Goal: Task Accomplishment & Management: Manage account settings

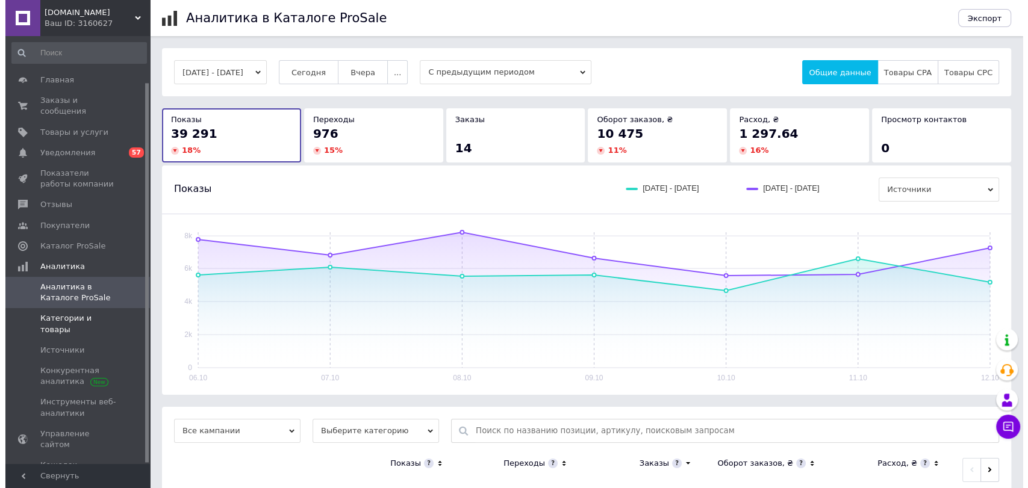
scroll to position [52, 0]
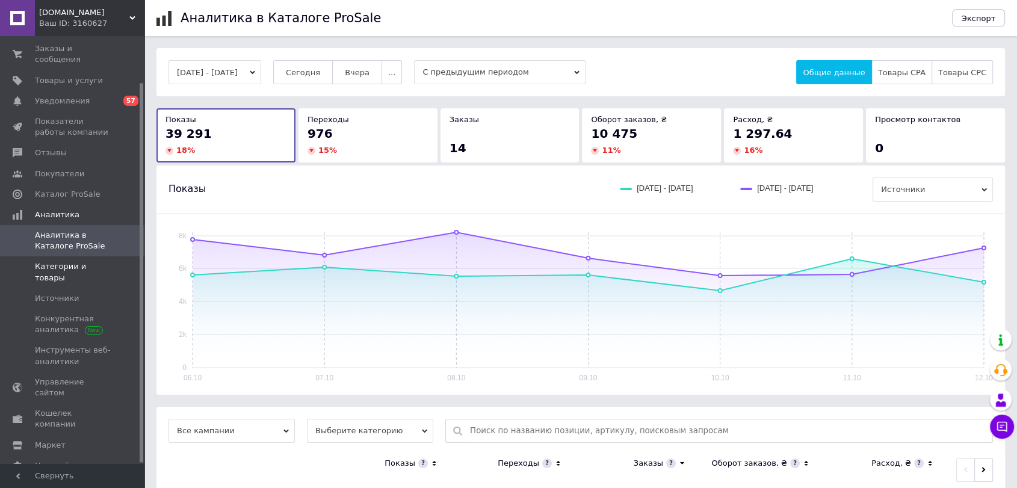
click at [59, 261] on span "Категории и товары" at bounding box center [73, 272] width 76 height 22
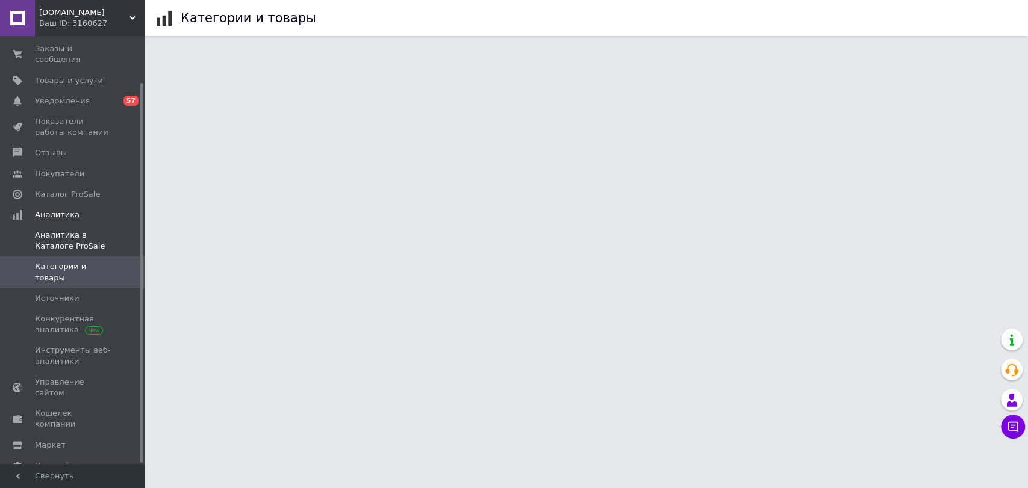
click at [43, 232] on span "Аналитика в Каталоге ProSale" at bounding box center [73, 241] width 76 height 22
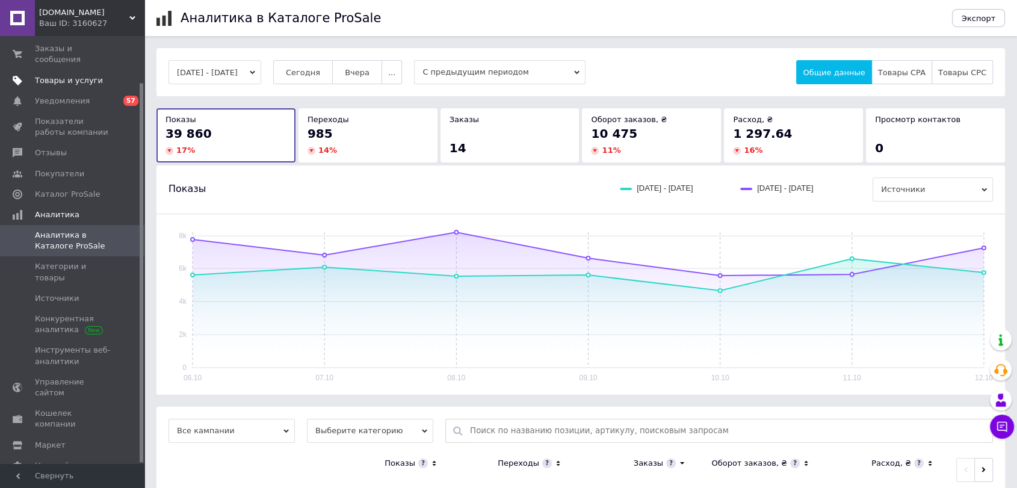
click at [58, 75] on span "Товары и услуги" at bounding box center [69, 80] width 68 height 11
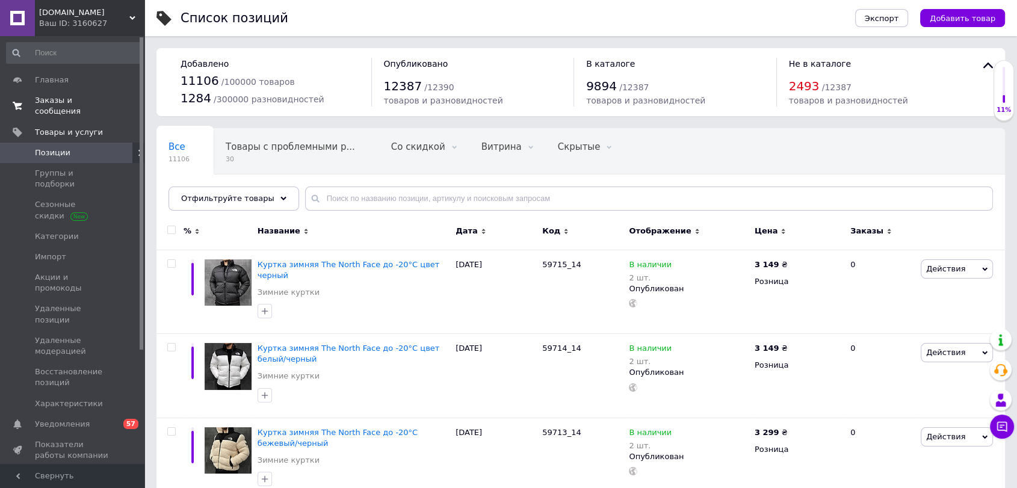
click at [58, 100] on span "Заказы и сообщения" at bounding box center [73, 106] width 76 height 22
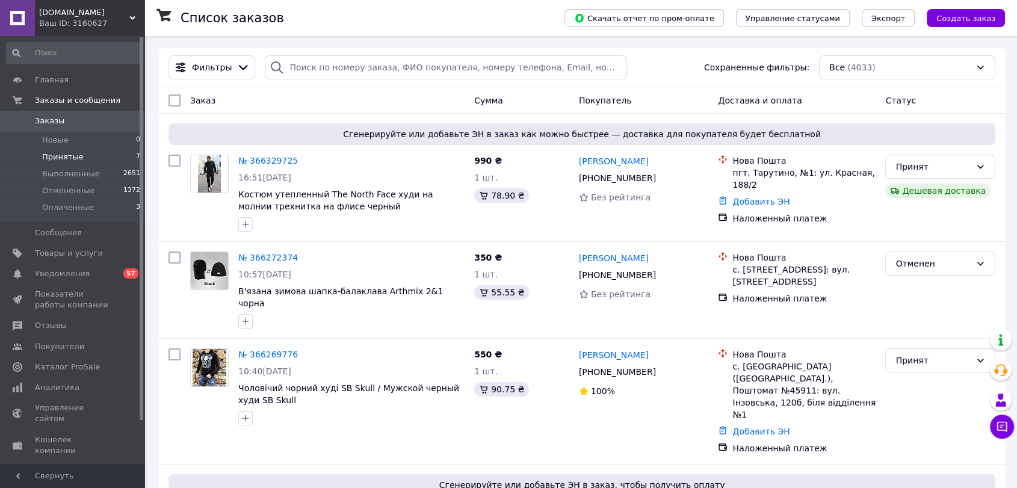
click at [63, 158] on span "Принятые" at bounding box center [63, 157] width 42 height 11
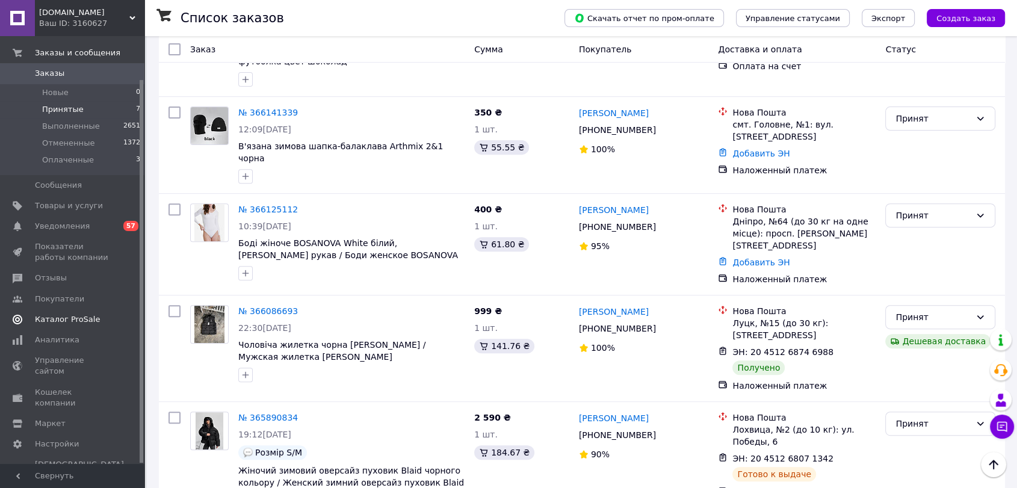
scroll to position [48, 0]
click at [51, 339] on span "Аналитика" at bounding box center [57, 339] width 45 height 11
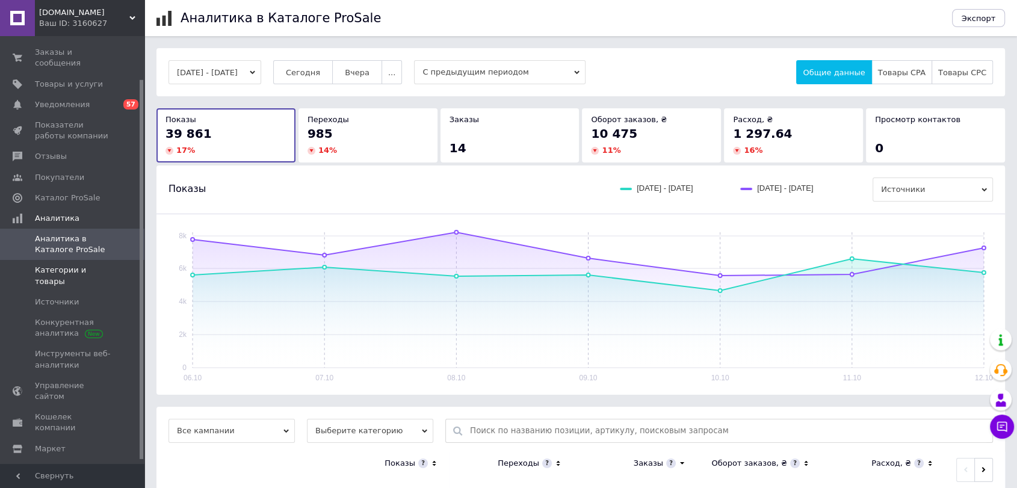
click at [82, 265] on span "Категории и товары" at bounding box center [73, 276] width 76 height 22
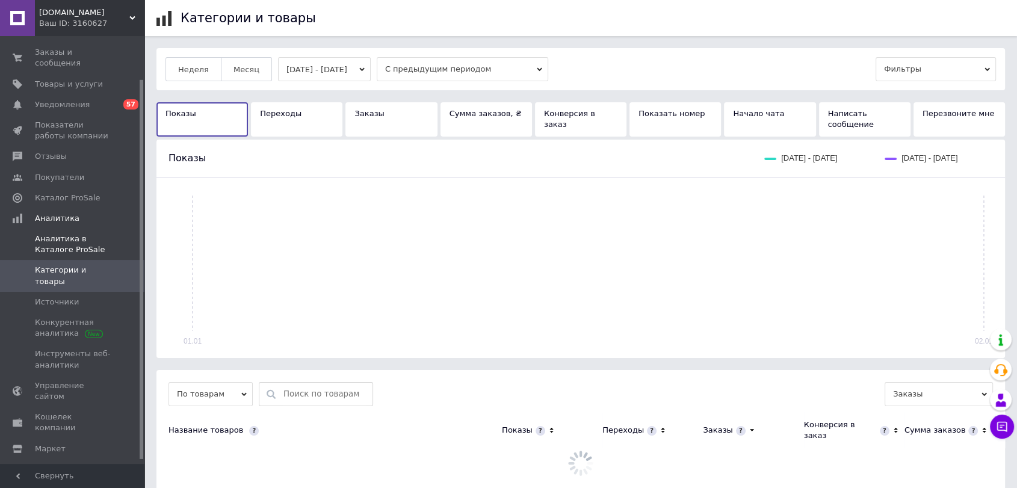
click at [66, 235] on span "Аналитика в Каталоге ProSale" at bounding box center [73, 245] width 76 height 22
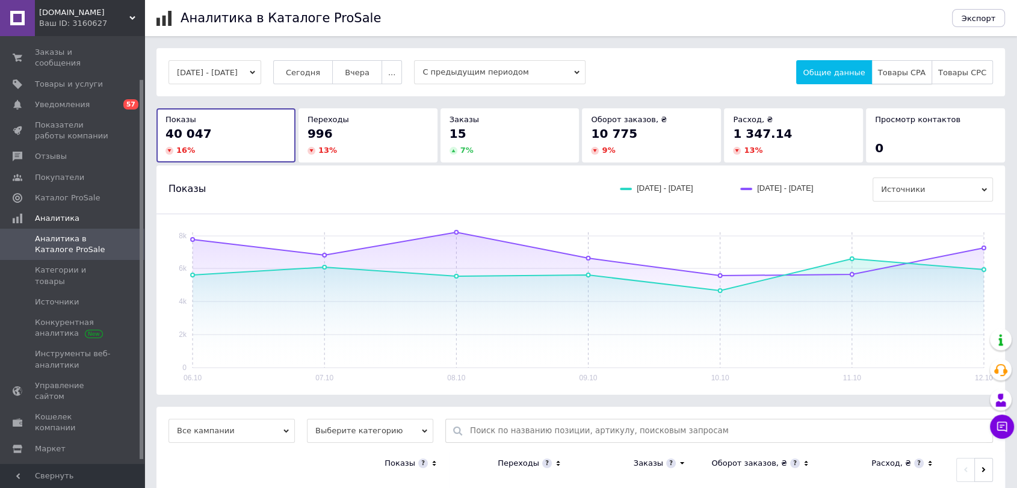
click at [896, 78] on button "Товары CPA" at bounding box center [902, 72] width 61 height 24
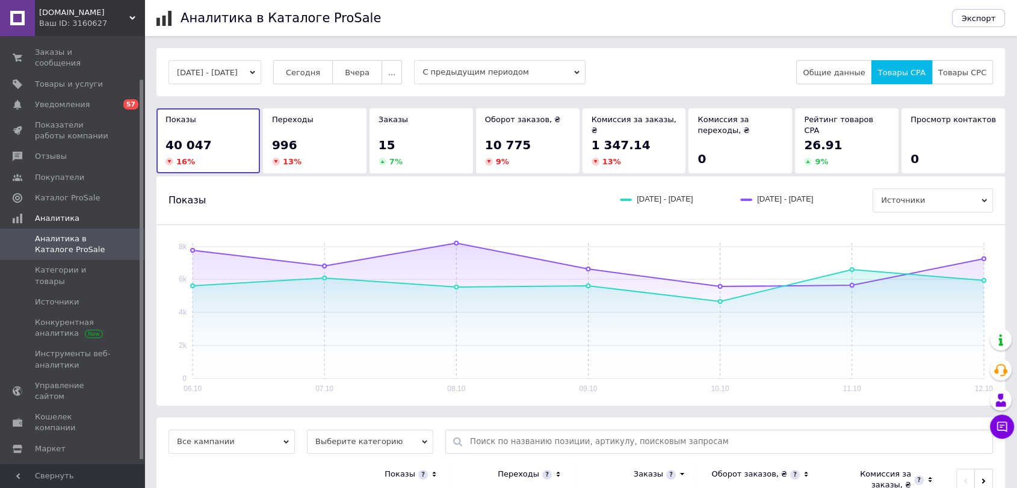
click at [836, 157] on div "9 %" at bounding box center [846, 162] width 85 height 11
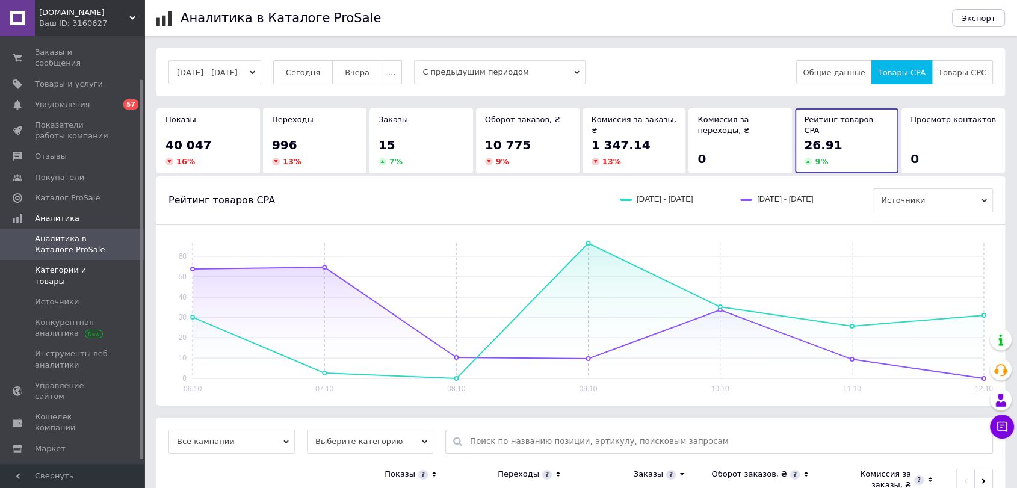
click at [63, 265] on span "Категории и товары" at bounding box center [73, 276] width 76 height 22
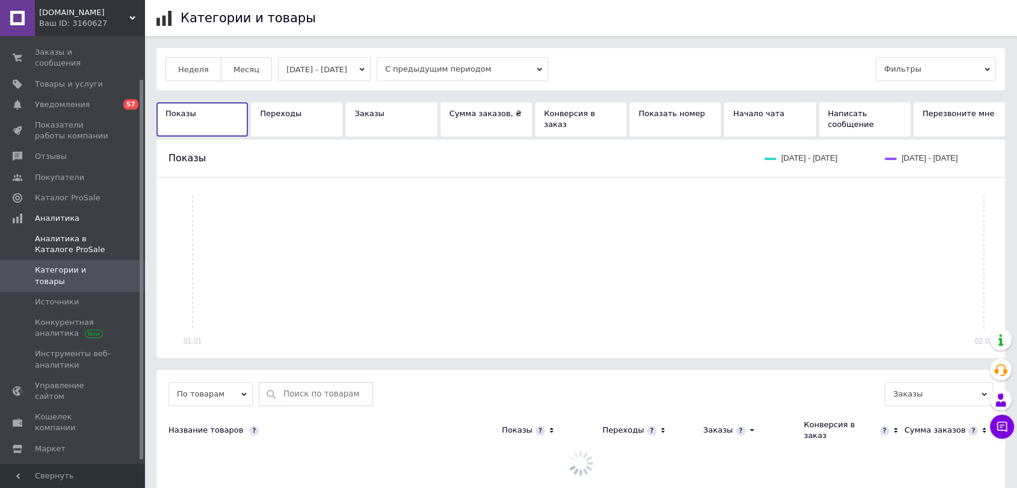
click at [43, 238] on span "Аналитика в Каталоге ProSale" at bounding box center [73, 245] width 76 height 22
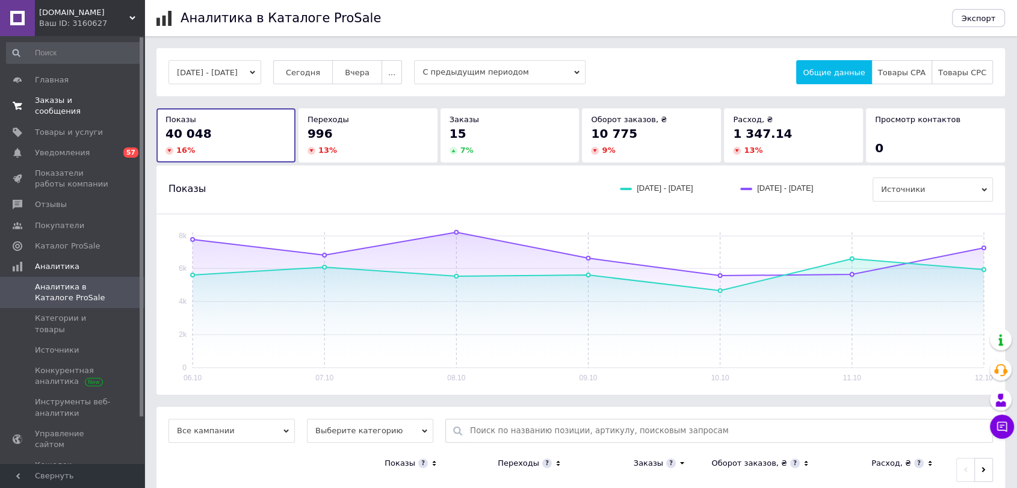
click at [57, 101] on span "Заказы и сообщения" at bounding box center [73, 106] width 76 height 22
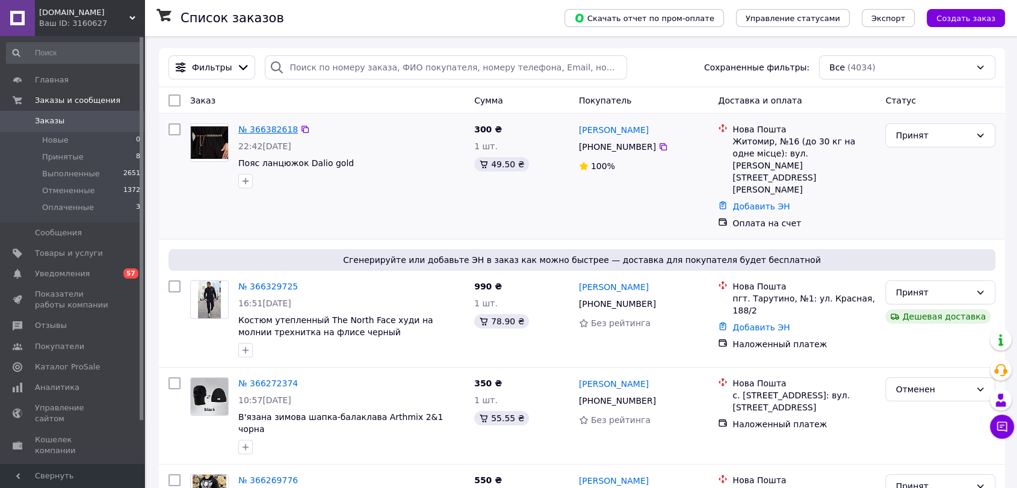
click at [258, 127] on link "№ 366382618" at bounding box center [268, 130] width 60 height 10
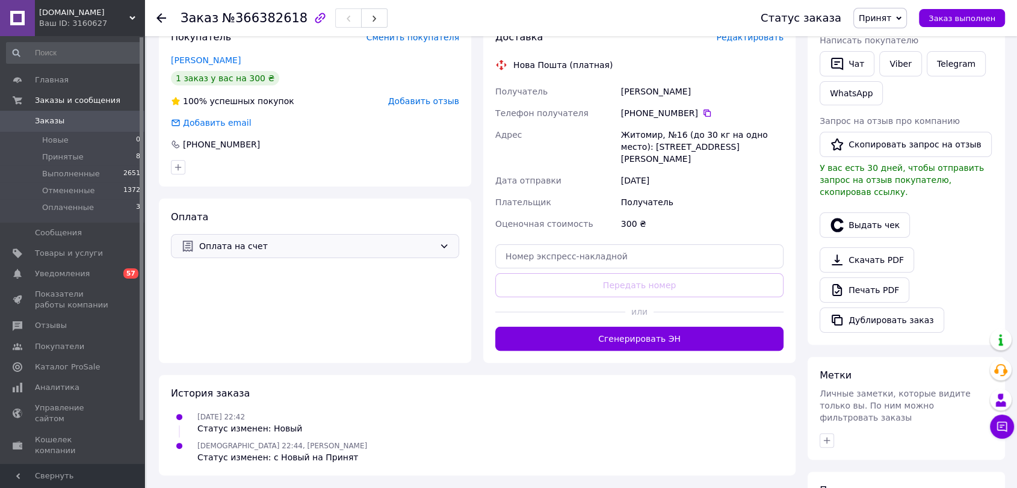
scroll to position [267, 0]
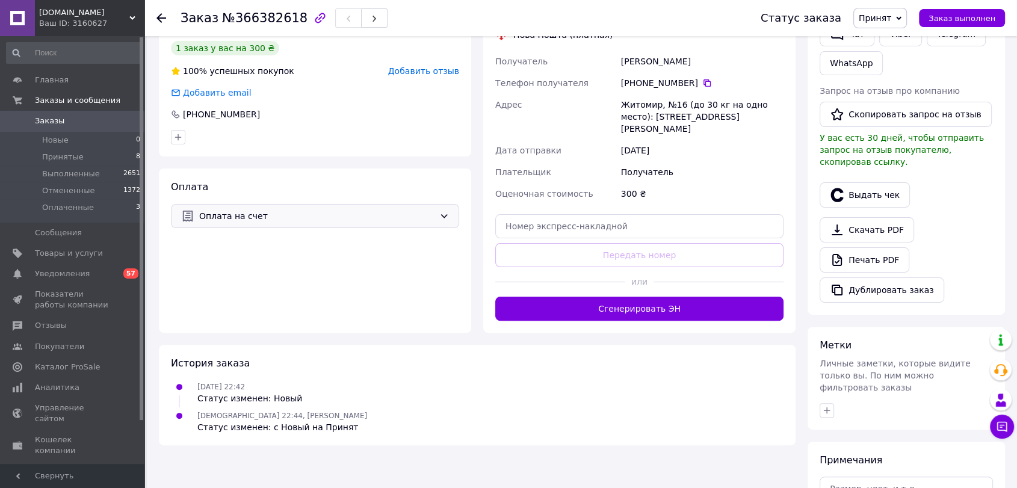
click at [256, 210] on span "Оплата на счет" at bounding box center [316, 215] width 235 height 13
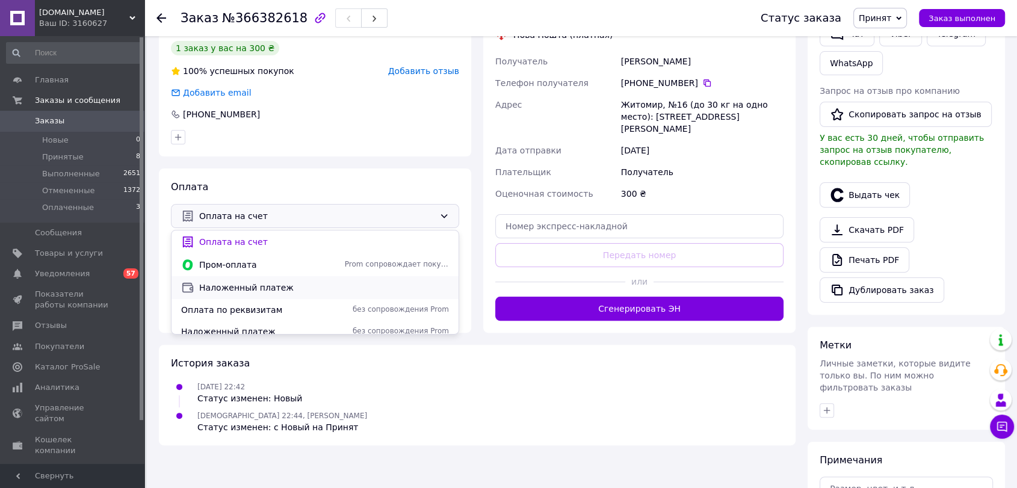
click at [259, 290] on span "Наложенный платеж" at bounding box center [324, 288] width 250 height 12
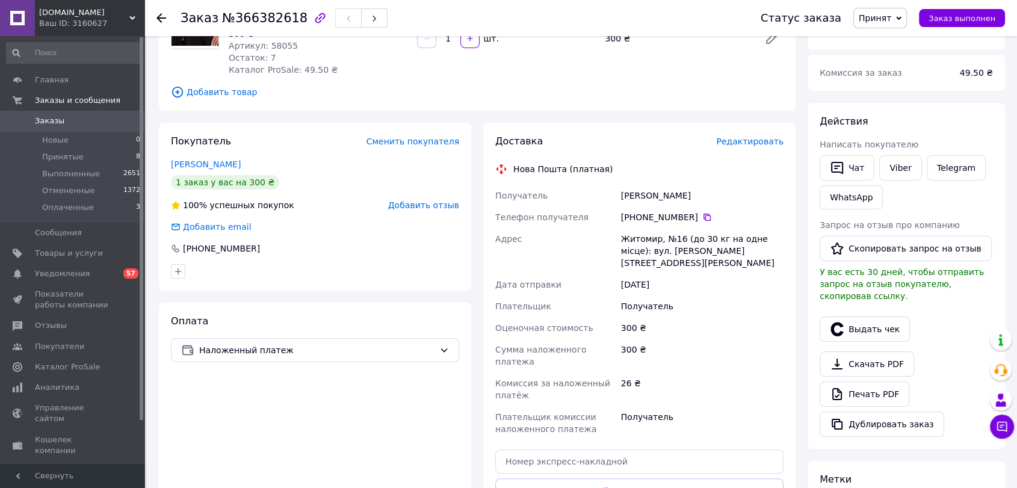
scroll to position [134, 0]
click at [630, 197] on div "[PERSON_NAME]" at bounding box center [702, 195] width 167 height 22
copy div "[PERSON_NAME]"
click at [668, 197] on div "[PERSON_NAME]" at bounding box center [702, 195] width 167 height 22
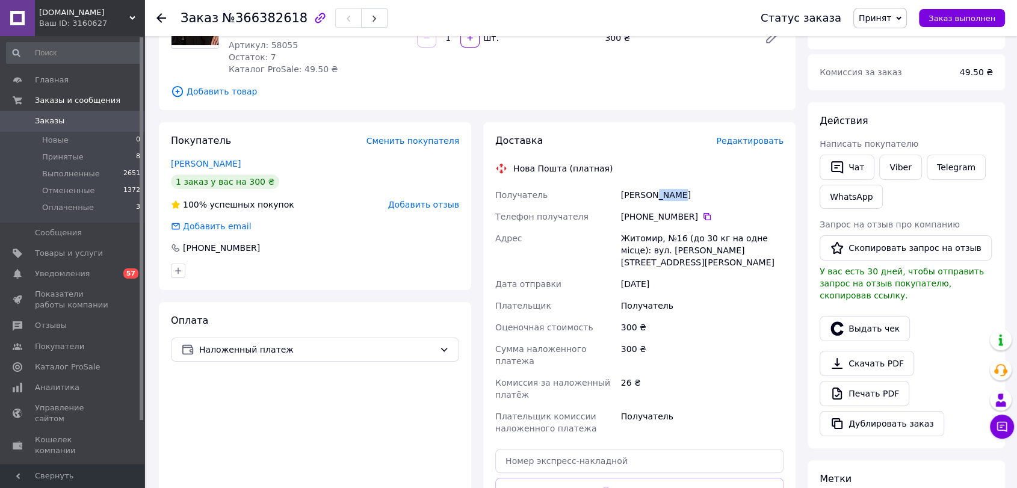
click at [668, 197] on div "[PERSON_NAME]" at bounding box center [702, 195] width 167 height 22
copy div "[PERSON_NAME]"
drag, startPoint x: 636, startPoint y: 216, endPoint x: 692, endPoint y: 213, distance: 56.6
click at [692, 213] on div "[PHONE_NUMBER]" at bounding box center [702, 217] width 163 height 12
copy div "0 98 071 34 73"
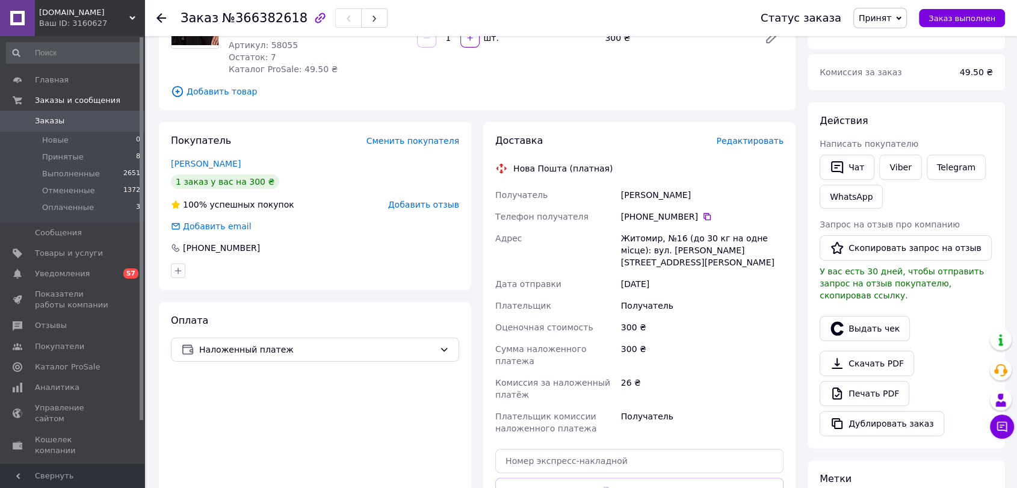
click at [633, 240] on div "Житомир, №16 (до 30 кг на одне місце): вул. [PERSON_NAME][STREET_ADDRESS][PERSO…" at bounding box center [702, 251] width 167 height 46
copy div "Житомир"
drag, startPoint x: 661, startPoint y: 238, endPoint x: 721, endPoint y: 247, distance: 60.2
click at [721, 247] on div "Житомир, №16 (до 30 кг на одне місце): вул. [PERSON_NAME][STREET_ADDRESS][PERSO…" at bounding box center [702, 251] width 167 height 46
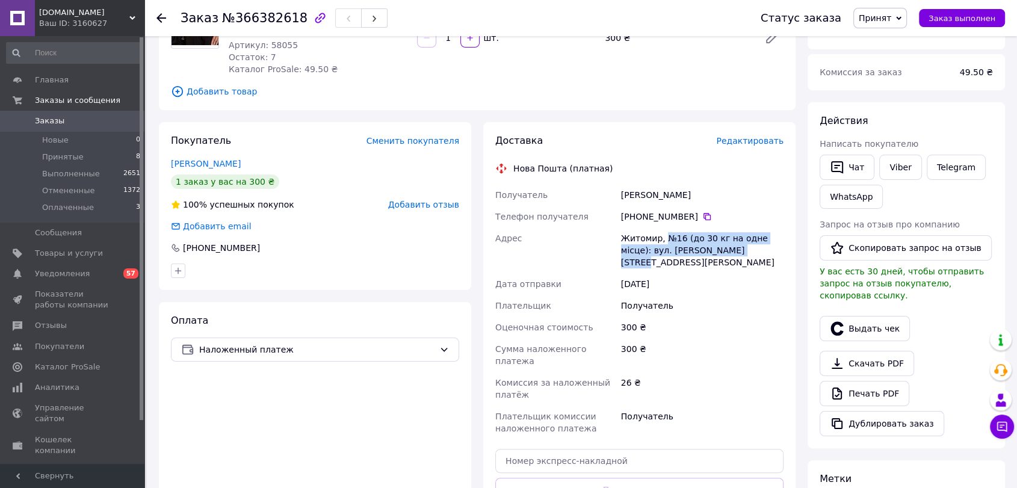
copy div "№16 (до 30 кг на одне місце): вул. [PERSON_NAME][STREET_ADDRESS][PERSON_NAME]"
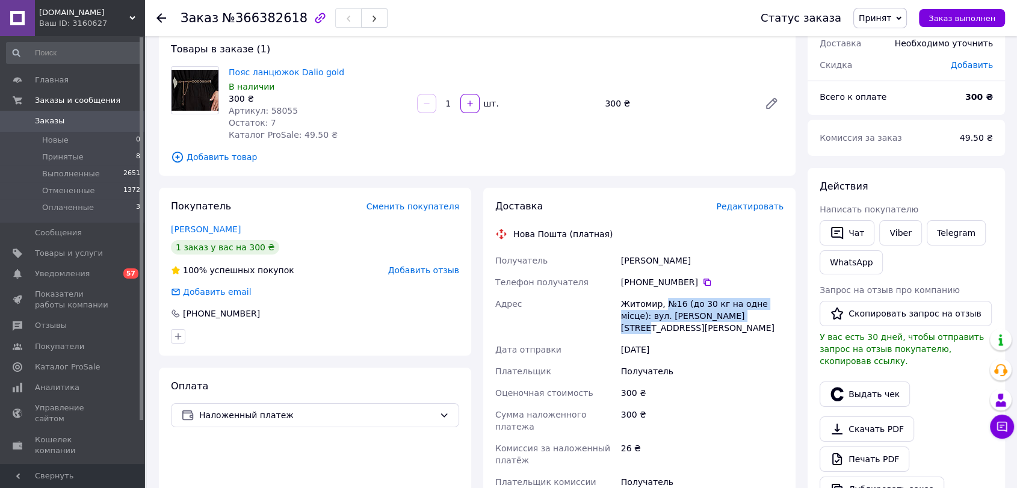
scroll to position [67, 0]
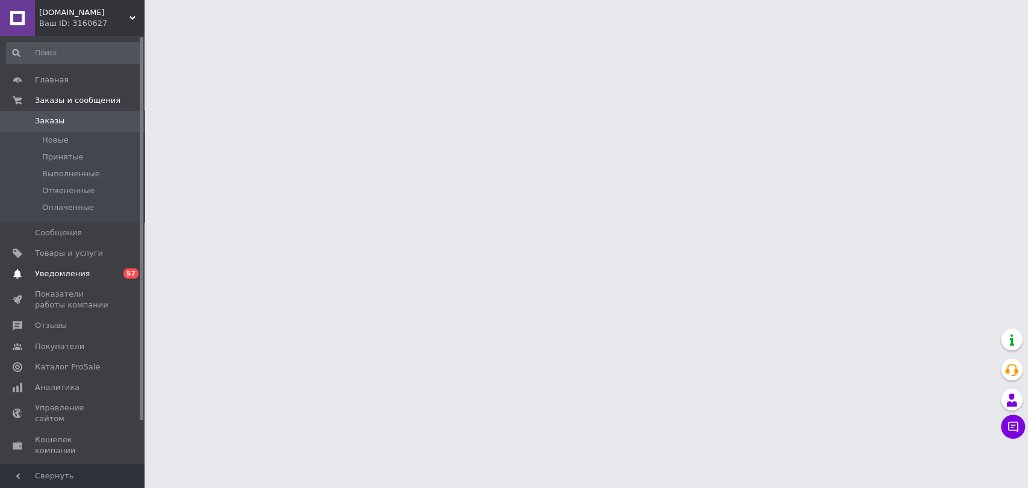
click at [67, 270] on span "Уведомления" at bounding box center [62, 273] width 55 height 11
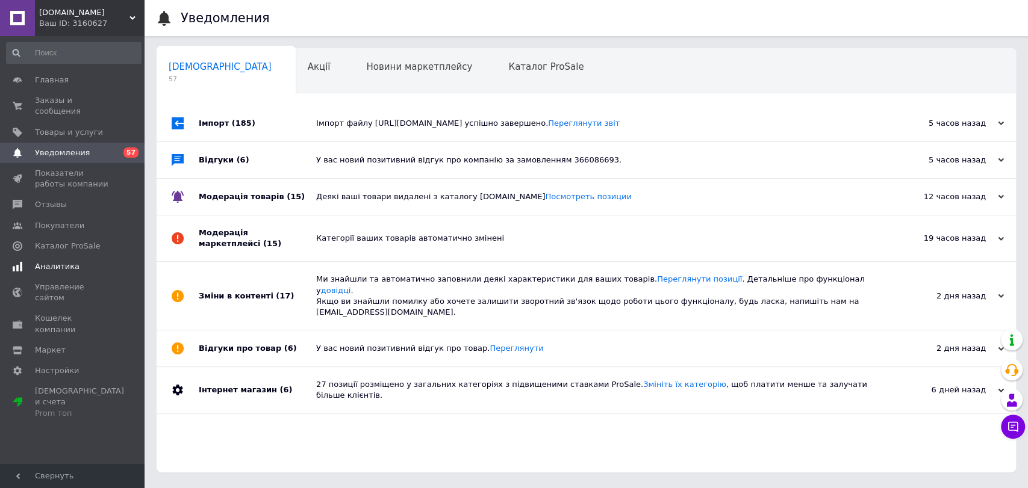
click at [60, 261] on span "Аналитика" at bounding box center [57, 266] width 45 height 11
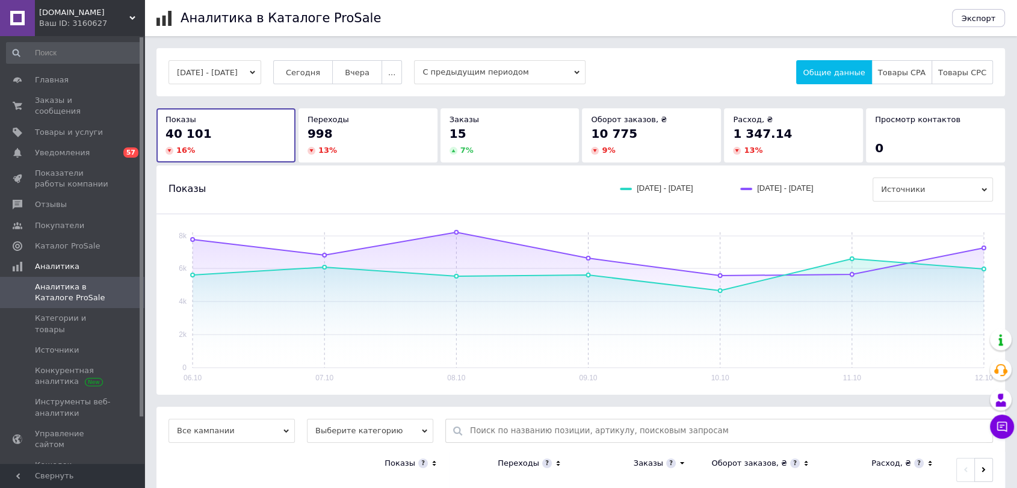
click at [88, 25] on div "Ваш ID: 3160627" at bounding box center [91, 23] width 105 height 11
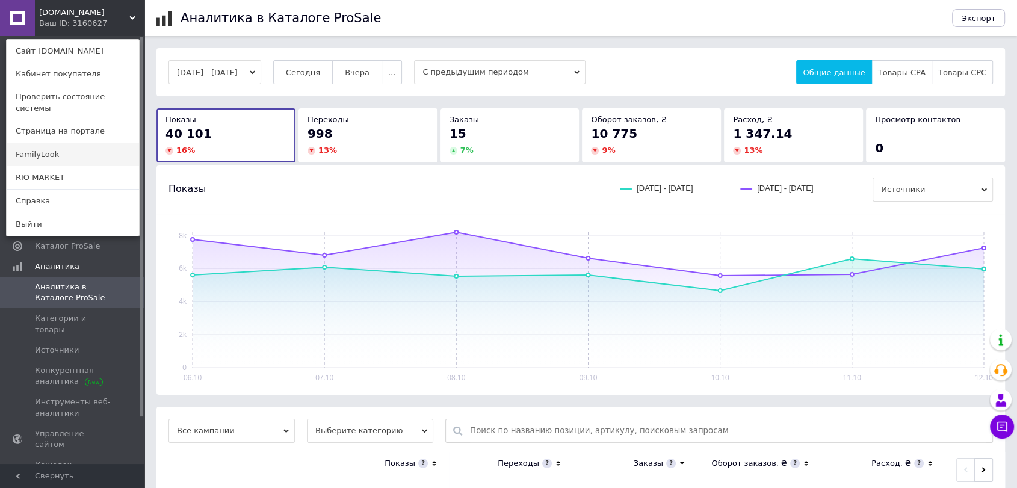
click at [67, 147] on link "FamilyLook" at bounding box center [73, 154] width 132 height 23
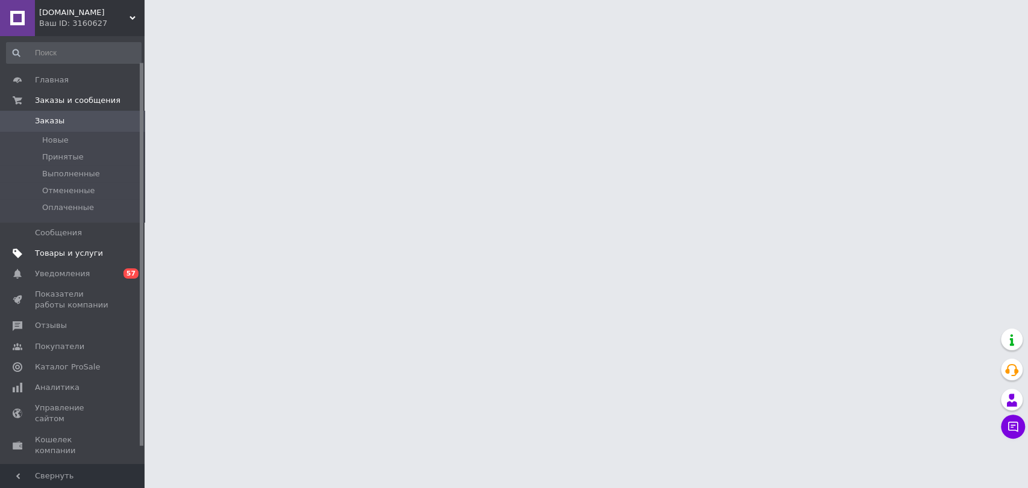
scroll to position [48, 0]
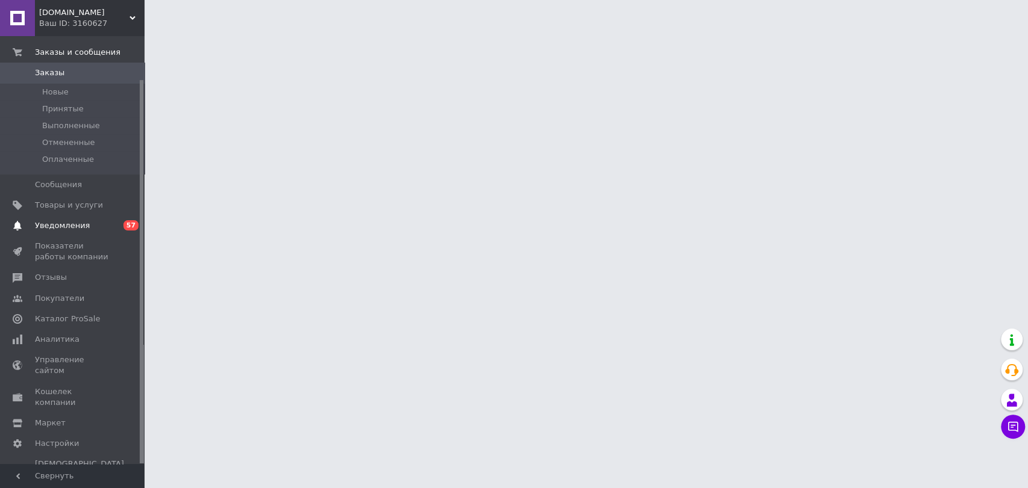
click at [53, 218] on link "Уведомления 0 57" at bounding box center [73, 226] width 147 height 20
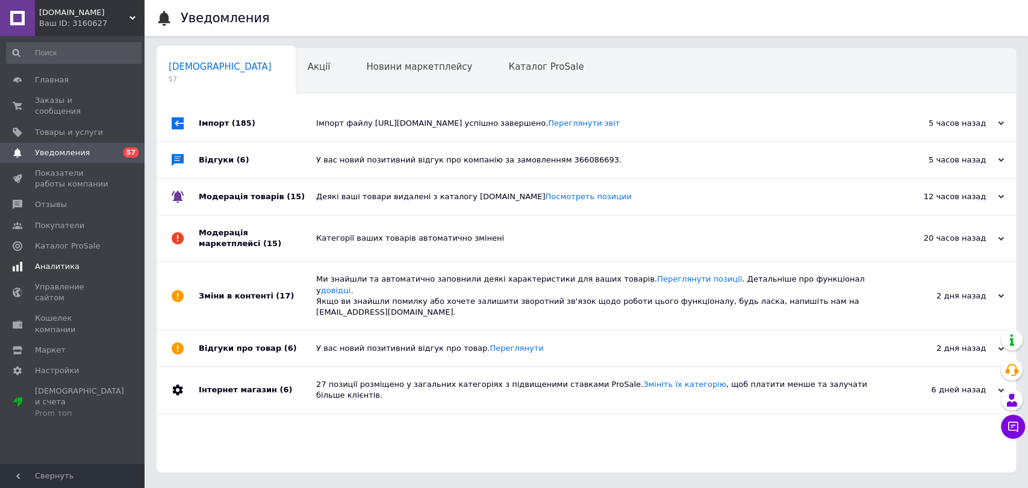
click at [46, 261] on span "Аналитика" at bounding box center [57, 266] width 45 height 11
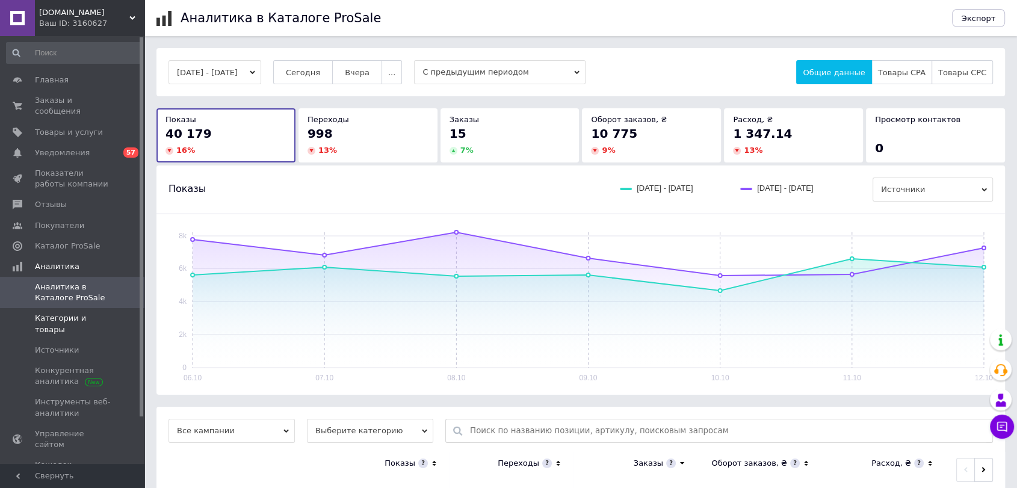
click at [57, 313] on span "Категории и товары" at bounding box center [73, 324] width 76 height 22
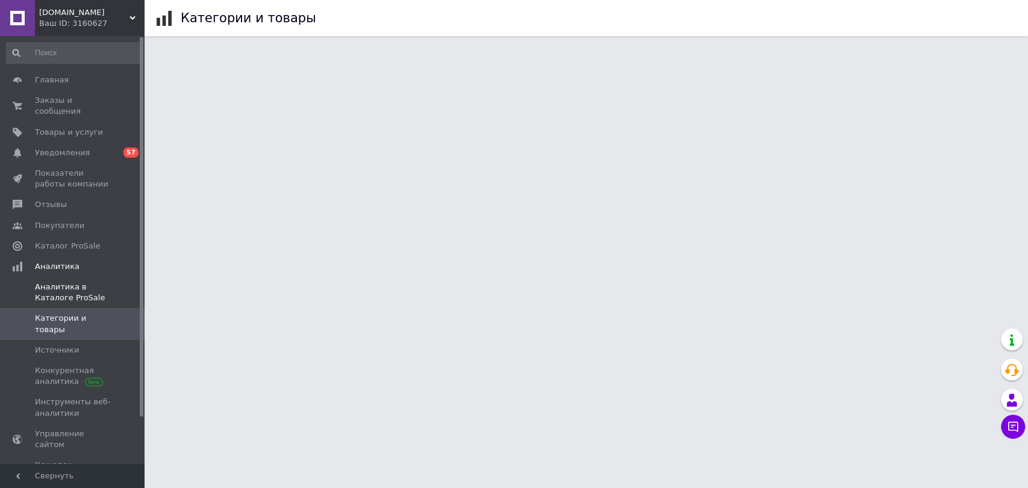
click at [62, 282] on span "Аналитика в Каталоге ProSale" at bounding box center [73, 293] width 76 height 22
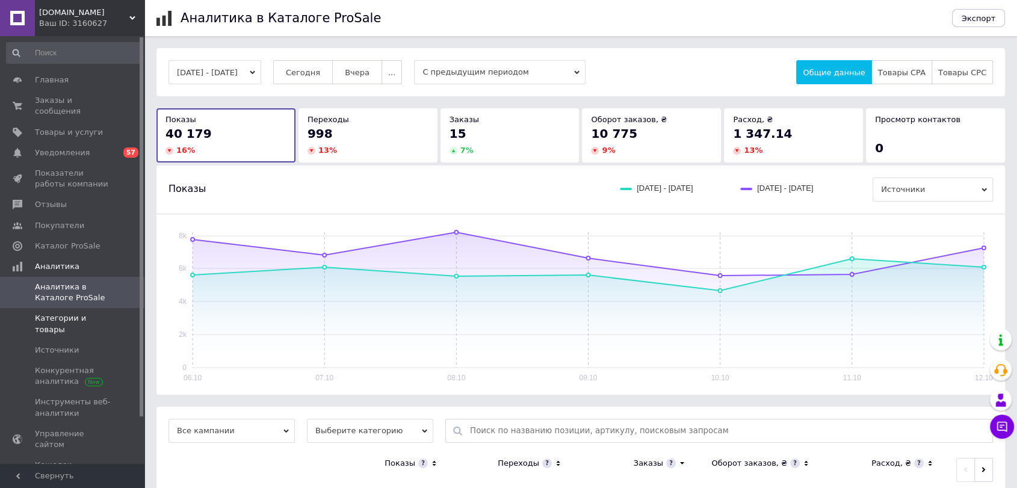
click at [66, 308] on link "Категории и товары" at bounding box center [73, 323] width 147 height 31
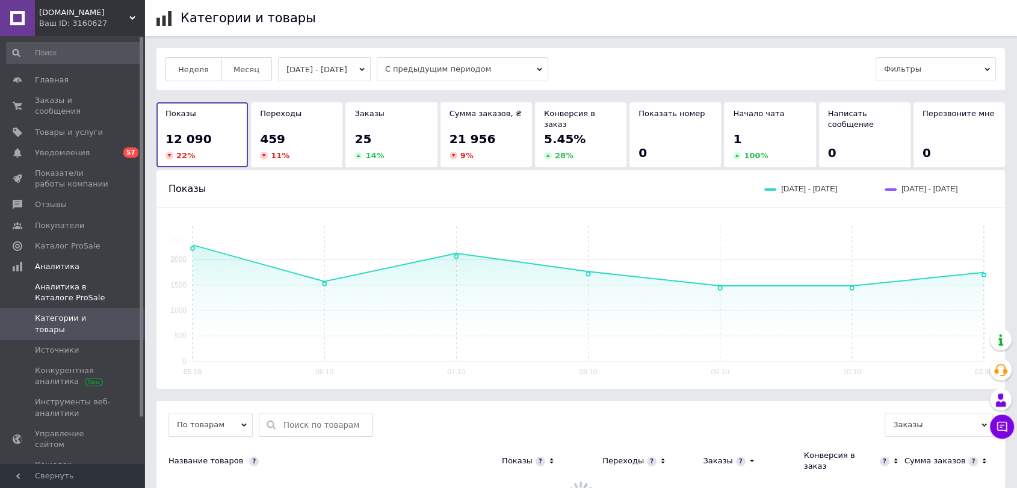
click at [53, 285] on span "Аналитика в Каталоге ProSale" at bounding box center [73, 293] width 76 height 22
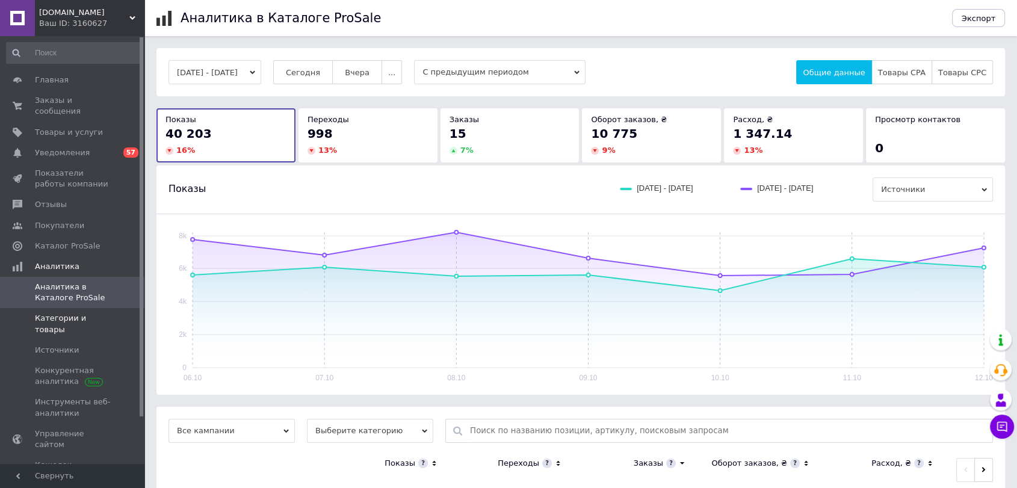
click at [71, 308] on link "Категории и товары" at bounding box center [73, 323] width 147 height 31
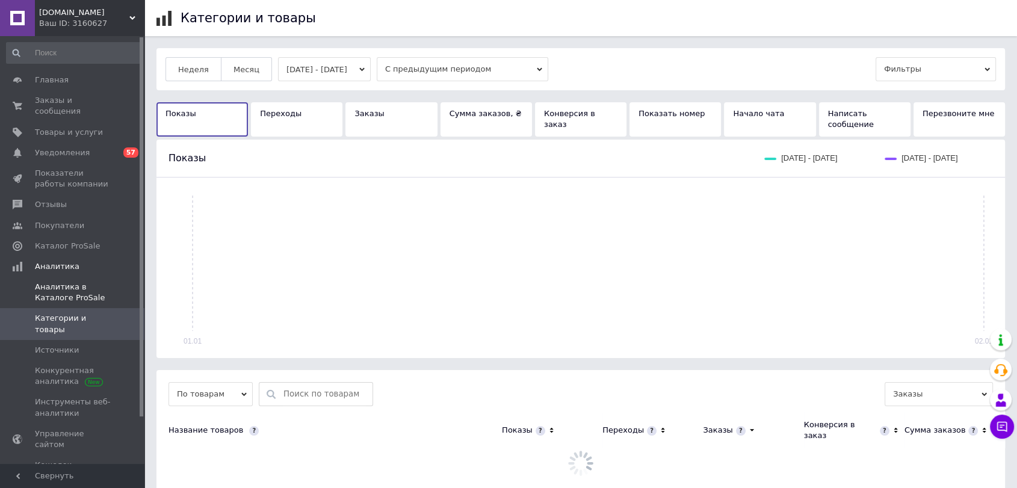
click at [61, 282] on span "Аналитика в Каталоге ProSale" at bounding box center [73, 293] width 76 height 22
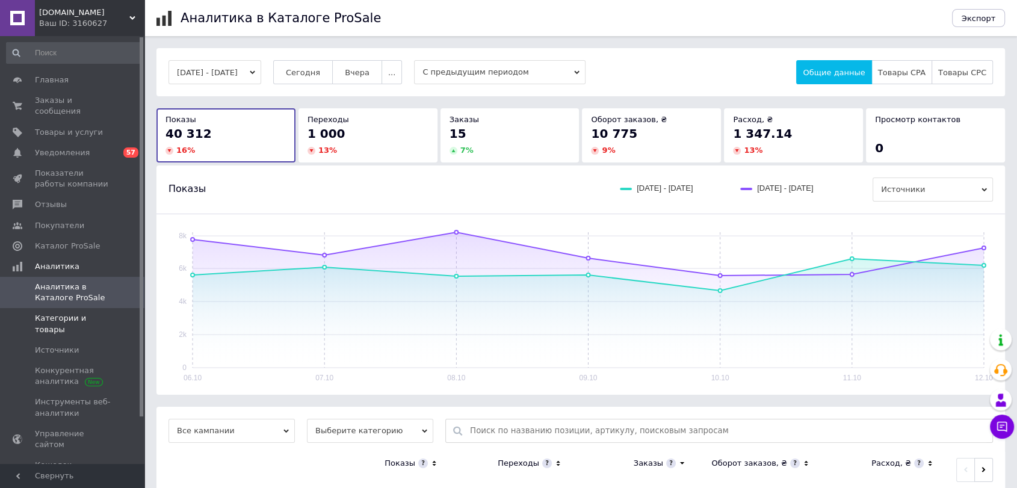
click at [54, 313] on span "Категории и товары" at bounding box center [73, 324] width 76 height 22
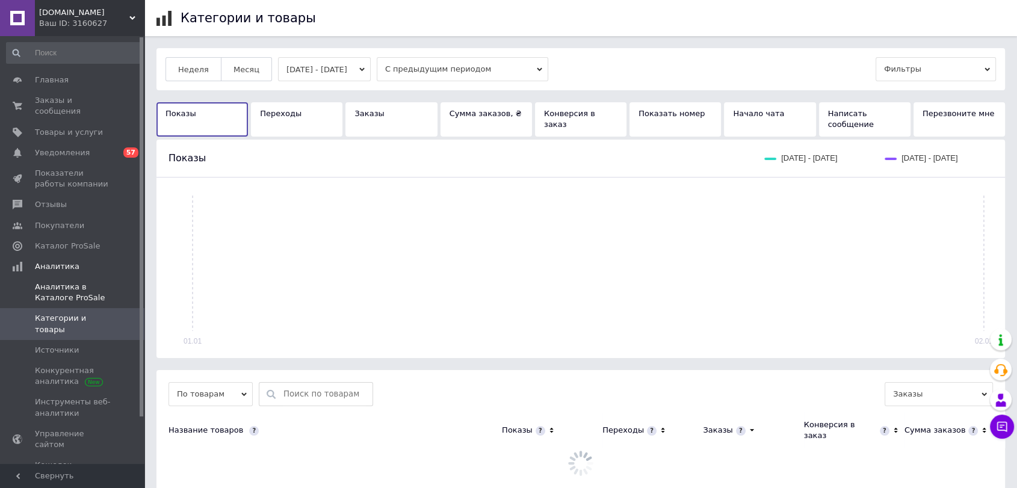
click at [41, 282] on span "Аналитика в Каталоге ProSale" at bounding box center [73, 293] width 76 height 22
